Goal: Task Accomplishment & Management: Use online tool/utility

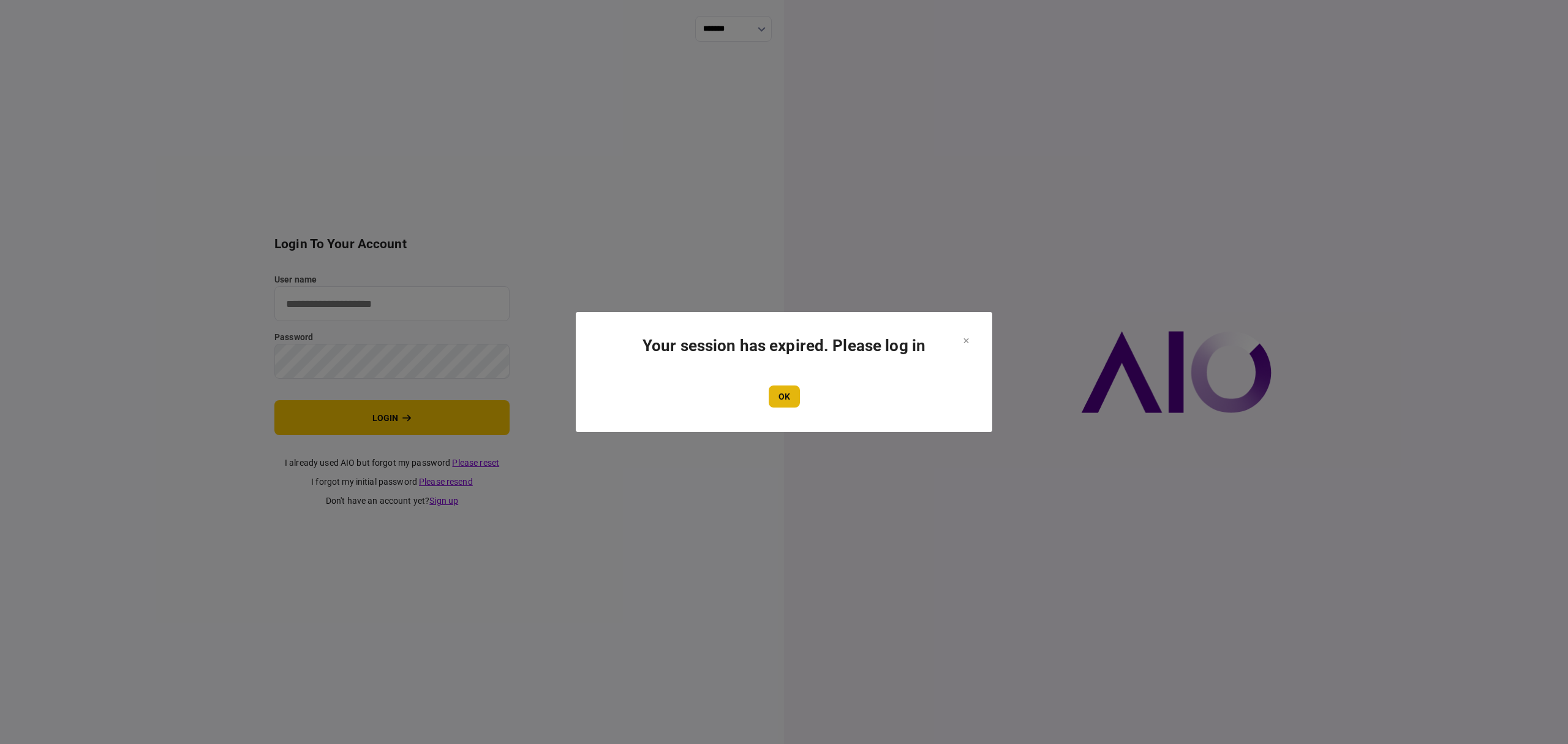
type input "*******"
click at [783, 402] on button "OK" at bounding box center [784, 396] width 31 height 22
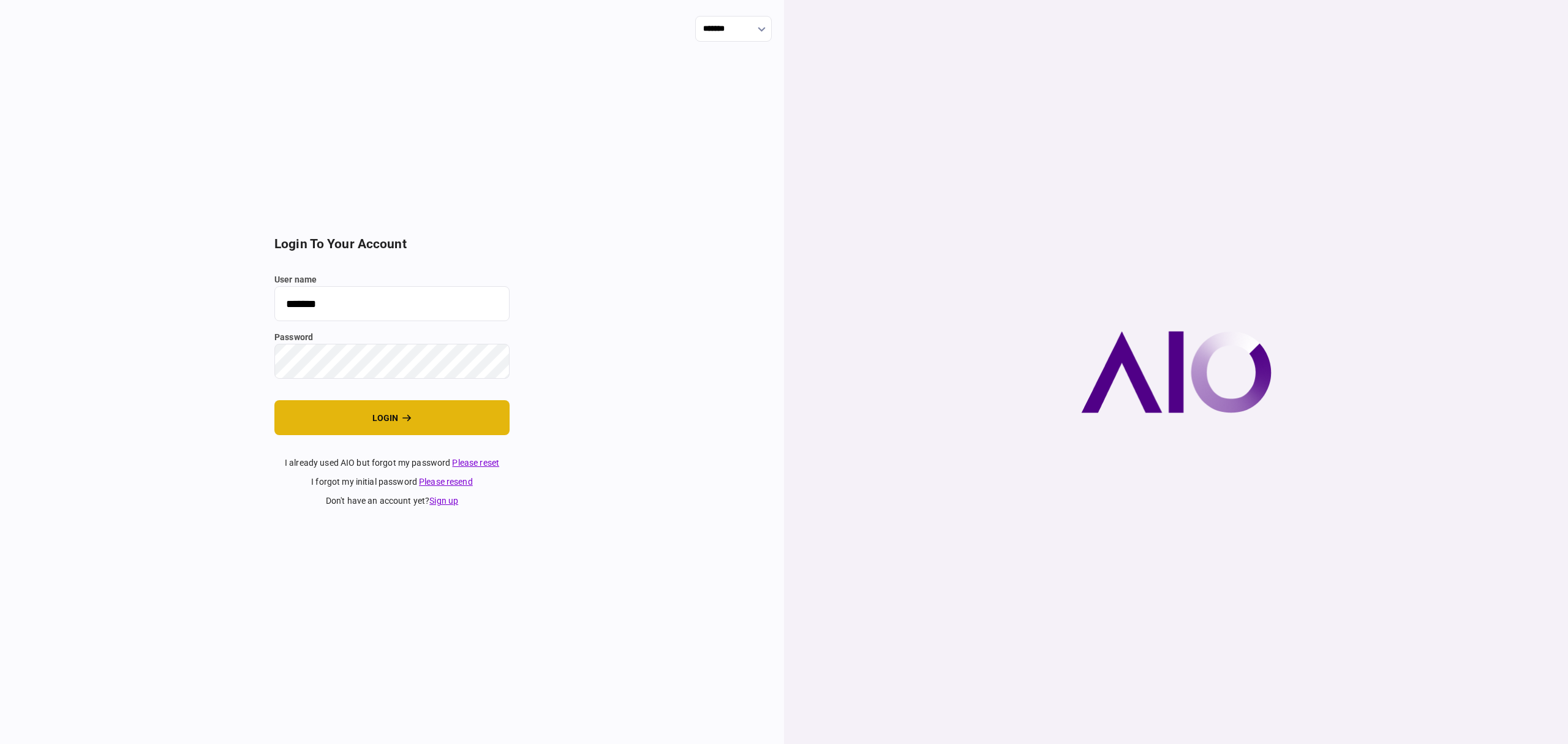
click at [388, 426] on button "login" at bounding box center [392, 417] width 235 height 35
